Goal: Task Accomplishment & Management: Complete application form

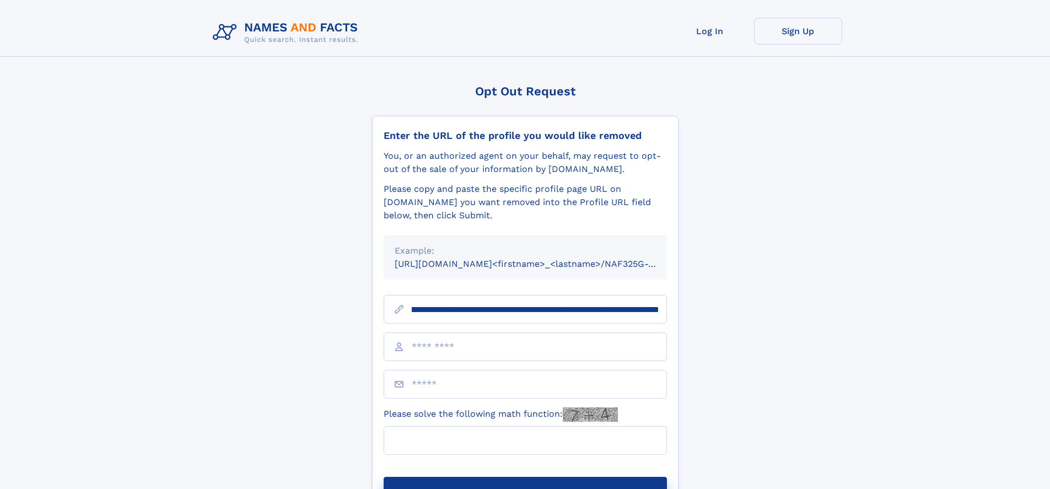
scroll to position [0, 108]
type input "**********"
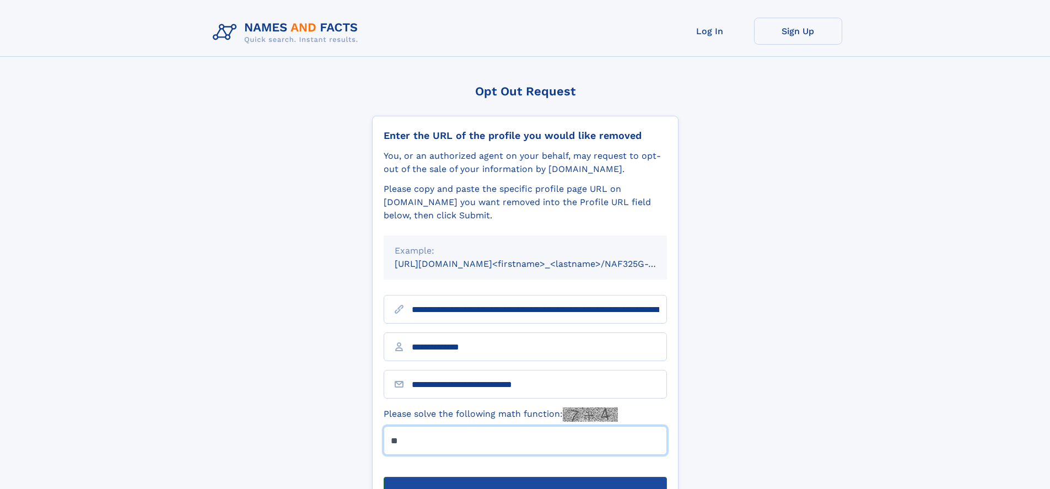
type input "**"
click at [525, 477] on button "Submit Opt Out Request" at bounding box center [524, 494] width 283 height 35
